Goal: Task Accomplishment & Management: Use online tool/utility

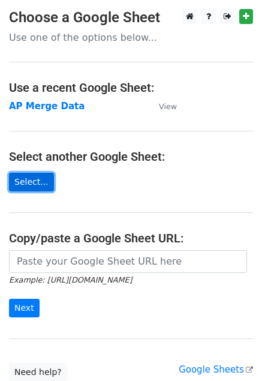
click at [28, 185] on link "Select..." at bounding box center [31, 182] width 45 height 19
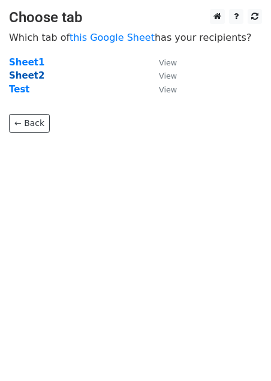
click at [28, 75] on strong "Sheet2" at bounding box center [26, 75] width 35 height 11
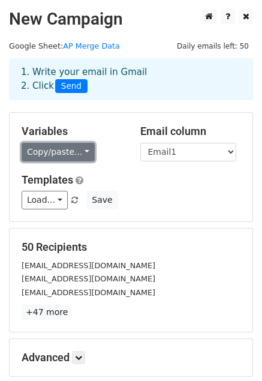
click at [82, 148] on link "Copy/paste..." at bounding box center [58, 152] width 73 height 19
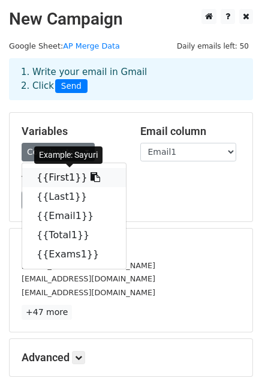
click at [69, 175] on link "{{First1}}" at bounding box center [74, 177] width 104 height 19
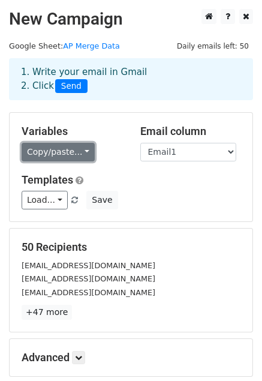
click at [83, 145] on link "Copy/paste..." at bounding box center [58, 152] width 73 height 19
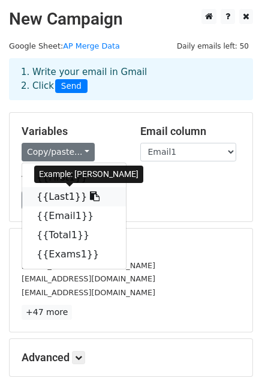
click at [57, 197] on link "{{Last1}}" at bounding box center [74, 196] width 104 height 19
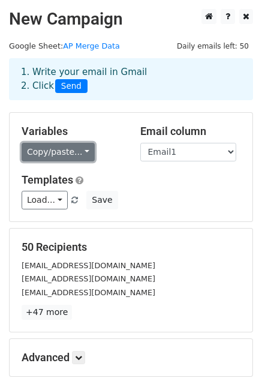
click at [85, 153] on link "Copy/paste..." at bounding box center [58, 152] width 73 height 19
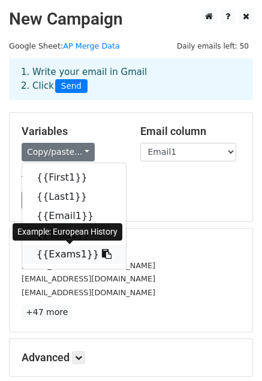
click at [64, 258] on link "{{Exams1}}" at bounding box center [74, 254] width 104 height 19
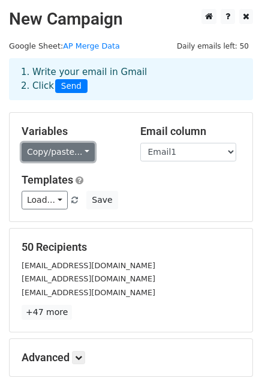
click at [82, 154] on link "Copy/paste..." at bounding box center [58, 152] width 73 height 19
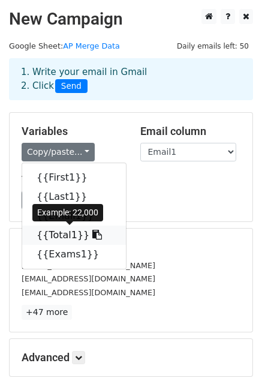
click at [59, 235] on link "{{Total1}}" at bounding box center [74, 235] width 104 height 19
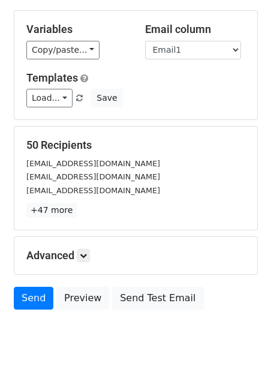
scroll to position [105, 0]
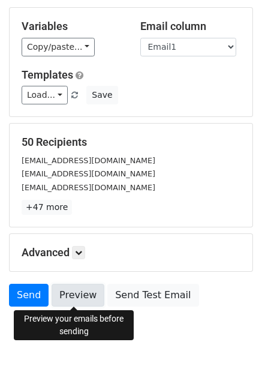
click at [74, 300] on link "Preview" at bounding box center [78, 295] width 53 height 23
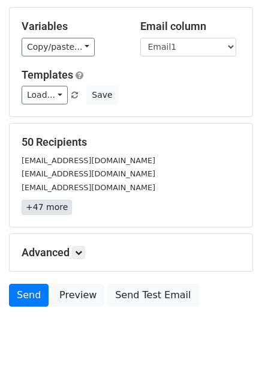
click at [46, 207] on link "+47 more" at bounding box center [47, 207] width 50 height 15
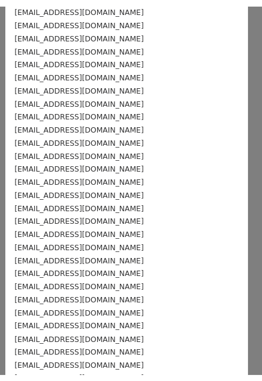
scroll to position [0, 0]
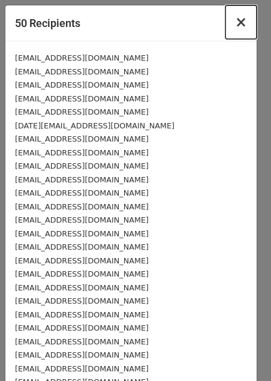
click at [236, 25] on span "×" at bounding box center [241, 22] width 12 height 17
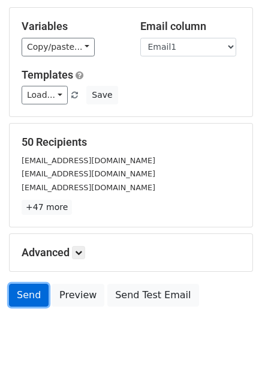
click at [35, 300] on link "Send" at bounding box center [29, 295] width 40 height 23
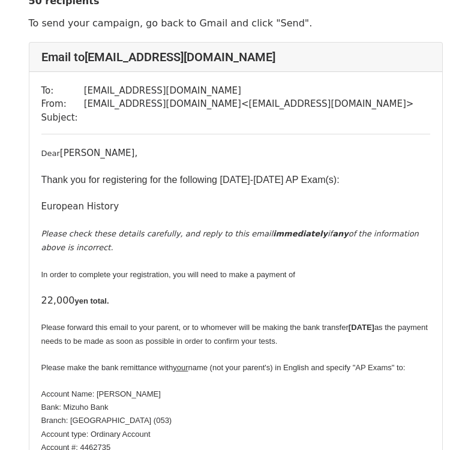
scroll to position [78, 0]
